Goal: Check status: Verify the current state of an ongoing process or item

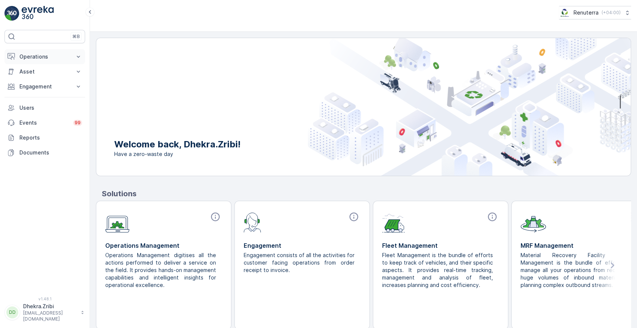
click at [76, 56] on icon at bounding box center [78, 56] width 7 height 7
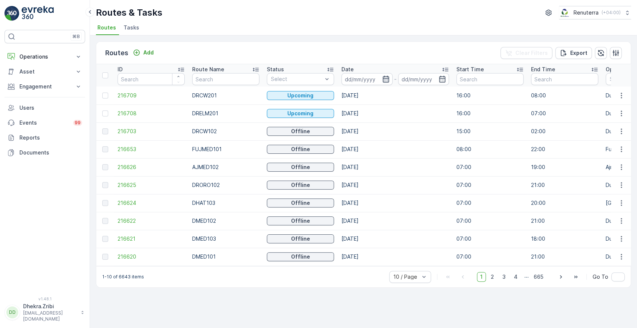
click at [384, 75] on icon "button" at bounding box center [385, 78] width 7 height 7
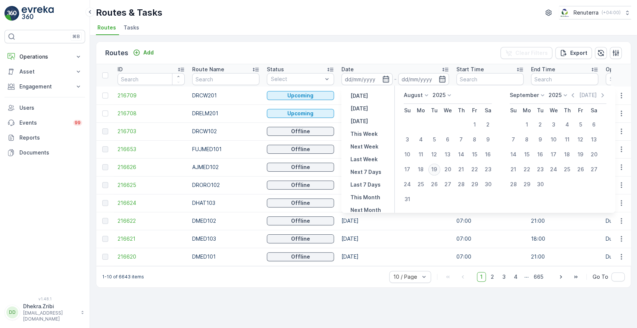
click at [434, 167] on div "19" at bounding box center [434, 169] width 12 height 12
type input "19.08.2025"
click at [434, 167] on div "19" at bounding box center [434, 169] width 12 height 12
type input "19.08.2025"
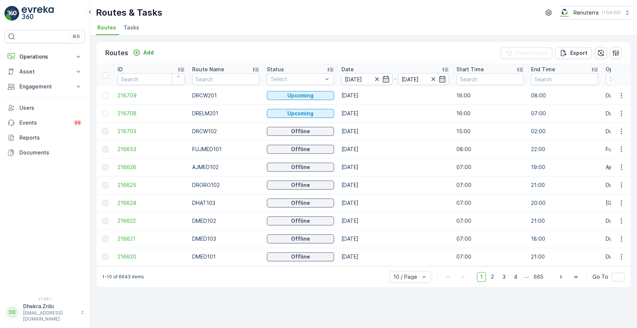
click at [388, 49] on div "Routes Add Clear Filters Export" at bounding box center [363, 53] width 534 height 22
click at [328, 66] on icon at bounding box center [329, 69] width 7 height 7
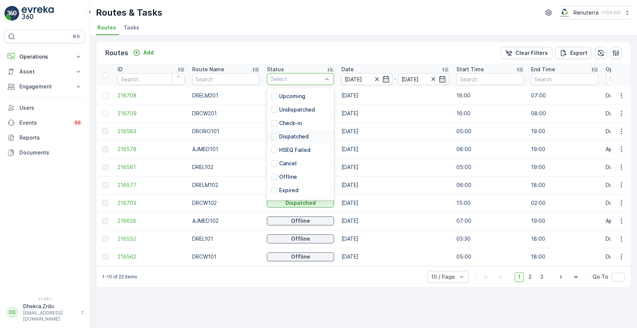
click at [288, 136] on p "Dispatched" at bounding box center [293, 136] width 29 height 7
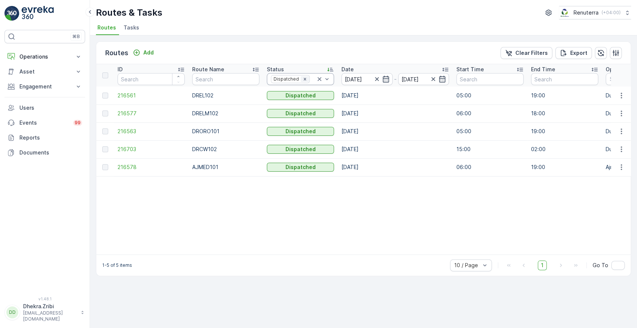
click at [303, 78] on icon "Remove Dispatched" at bounding box center [304, 79] width 3 height 3
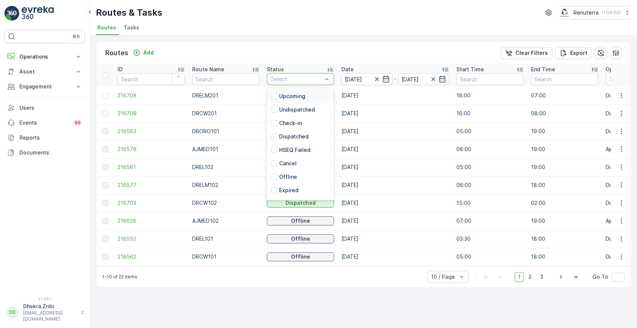
click at [302, 78] on div at bounding box center [296, 79] width 53 height 6
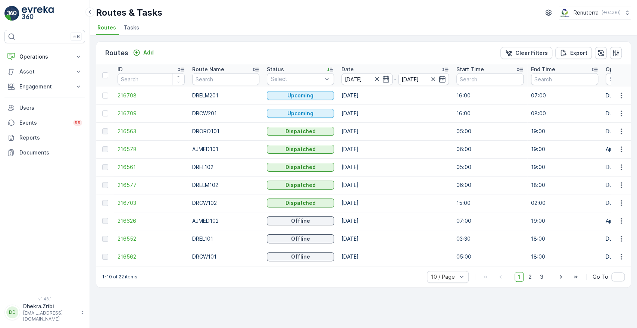
click at [322, 48] on div "Routes Add Clear Filters Export" at bounding box center [363, 53] width 534 height 22
click at [636, 178] on div "Routes Add Clear Filters Export ID Route Name Status Select Date 19.08.2025 - 1…" at bounding box center [363, 181] width 547 height 292
